Goal: Book appointment/travel/reservation

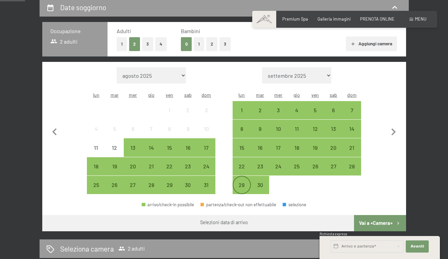
scroll to position [129, 0]
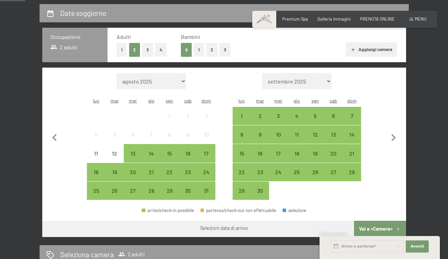
select select "[DATE]"
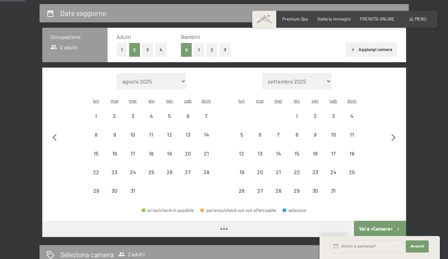
select select "[DATE]"
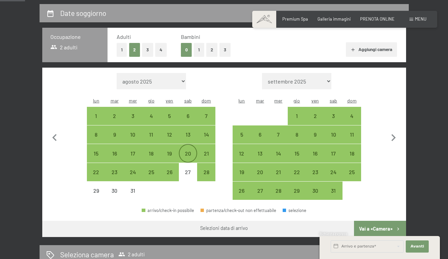
click at [187, 151] on div "20" at bounding box center [187, 159] width 17 height 17
select select "[DATE]"
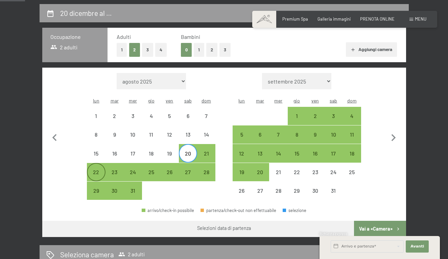
click at [92, 169] on div "22" at bounding box center [96, 177] width 17 height 17
select select "[DATE]"
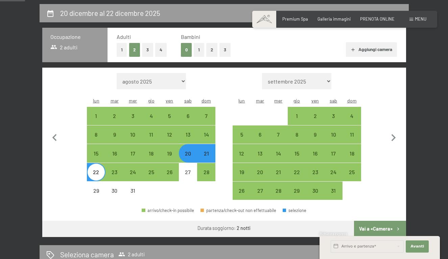
click at [386, 221] on button "Vai a «Camera»" at bounding box center [380, 229] width 52 height 16
select select "[DATE]"
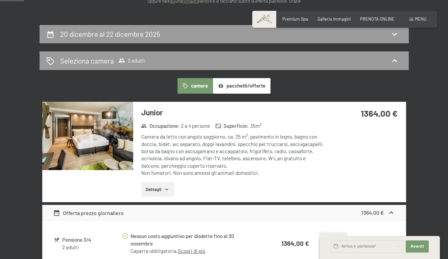
scroll to position [109, 0]
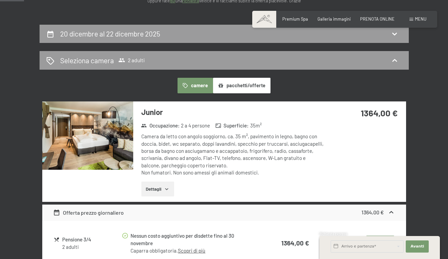
click at [116, 132] on img at bounding box center [87, 135] width 91 height 68
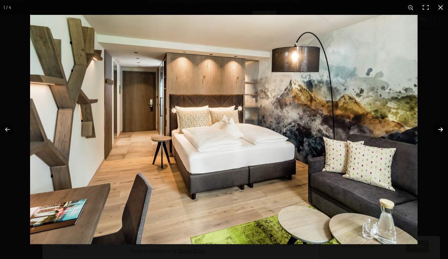
click at [442, 125] on button "button" at bounding box center [436, 130] width 24 height 34
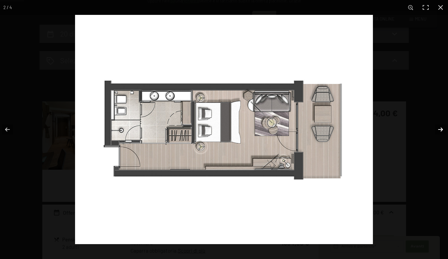
click at [440, 132] on button "button" at bounding box center [436, 130] width 24 height 34
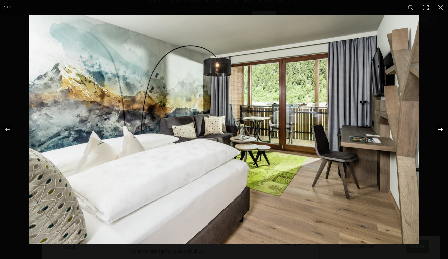
click at [440, 132] on button "button" at bounding box center [436, 130] width 24 height 34
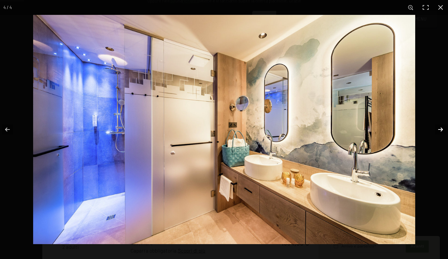
click at [440, 132] on button "button" at bounding box center [436, 130] width 24 height 34
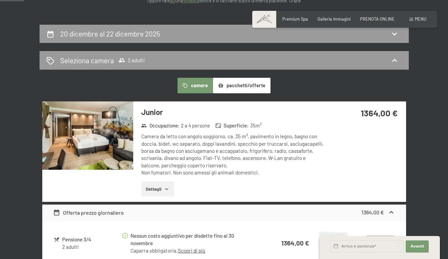
click at [0, 0] on button "button" at bounding box center [0, 0] width 0 height 0
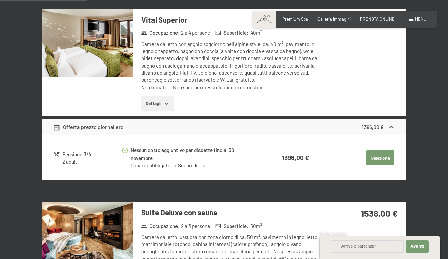
scroll to position [371, 0]
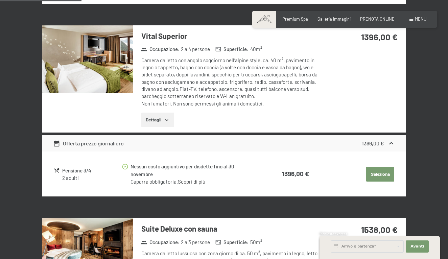
click at [72, 63] on img at bounding box center [87, 59] width 91 height 68
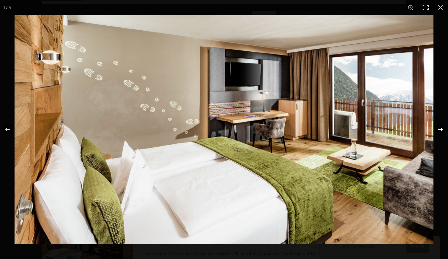
click at [439, 129] on button "button" at bounding box center [436, 130] width 24 height 34
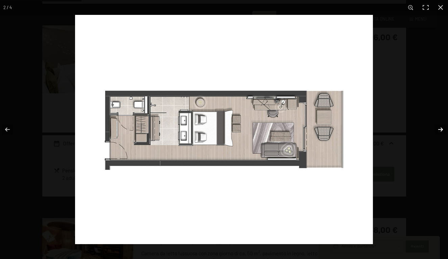
click at [439, 129] on button "button" at bounding box center [436, 130] width 24 height 34
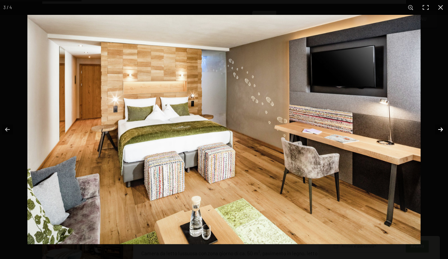
click at [439, 129] on button "button" at bounding box center [436, 130] width 24 height 34
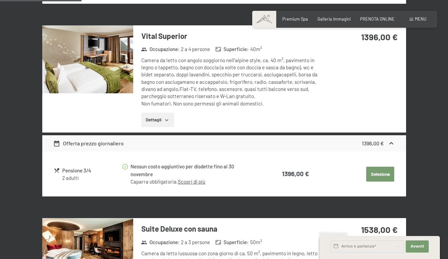
click at [0, 0] on button "button" at bounding box center [0, 0] width 0 height 0
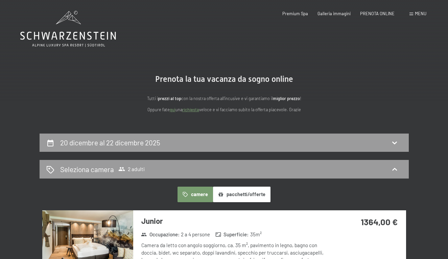
scroll to position [0, 0]
